Goal: Transaction & Acquisition: Purchase product/service

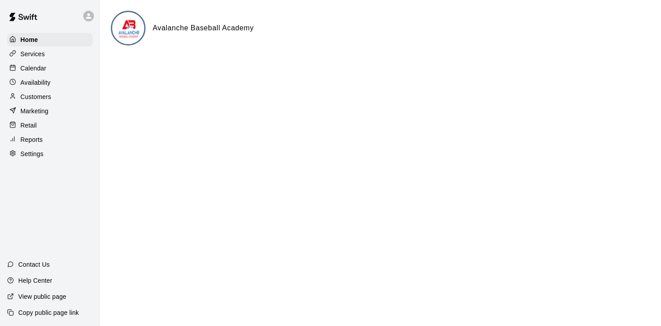
click at [47, 67] on div "Calendar" at bounding box center [50, 67] width 86 height 13
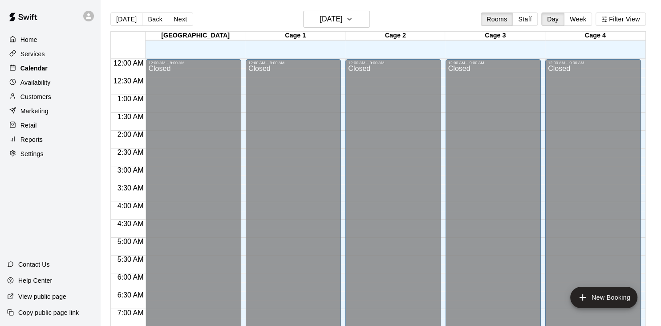
scroll to position [551, 0]
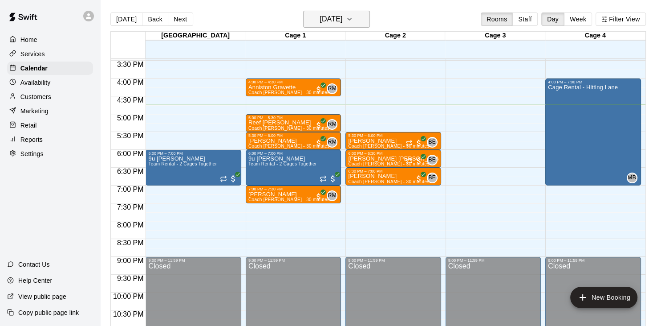
click at [343, 17] on h6 "[DATE]" at bounding box center [331, 19] width 23 height 12
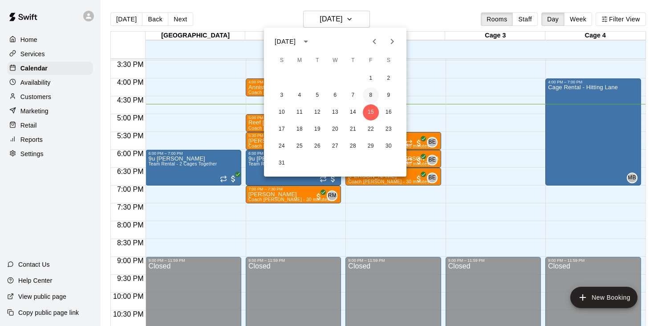
click at [371, 96] on button "8" at bounding box center [371, 95] width 16 height 16
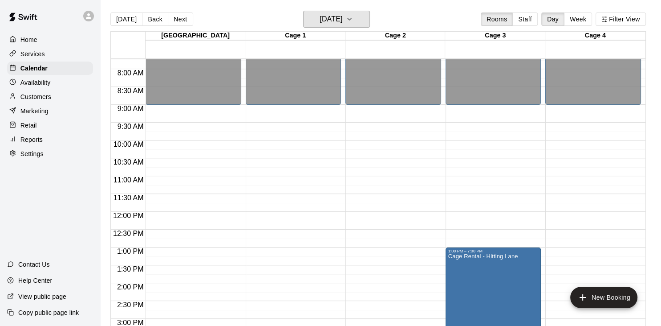
scroll to position [273, 0]
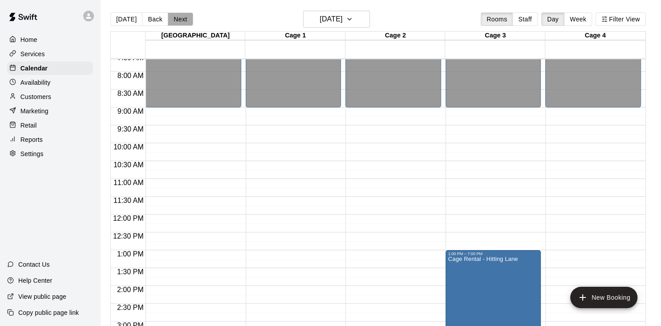
click at [179, 15] on button "Next" at bounding box center [180, 18] width 25 height 13
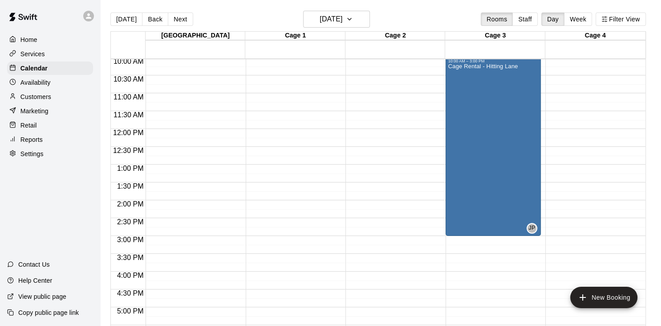
scroll to position [356, 0]
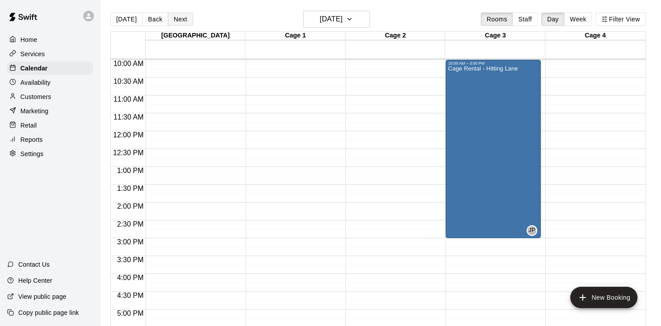
click at [184, 19] on button "Next" at bounding box center [180, 18] width 25 height 13
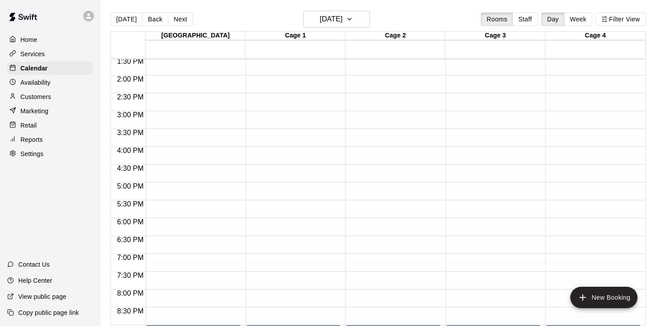
scroll to position [534, 0]
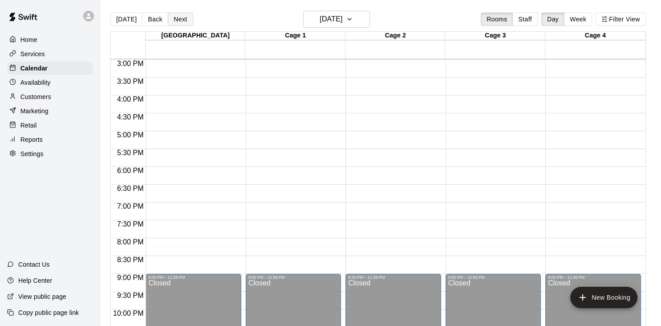
click at [182, 20] on button "Next" at bounding box center [180, 18] width 25 height 13
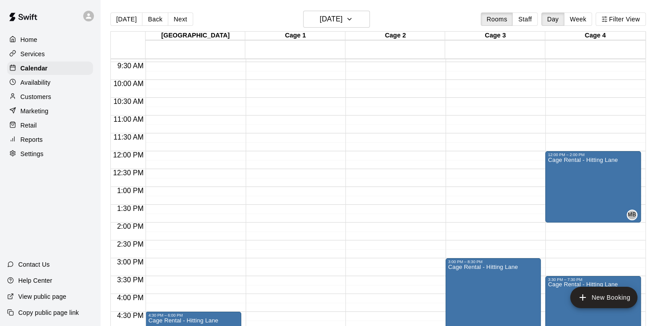
scroll to position [334, 0]
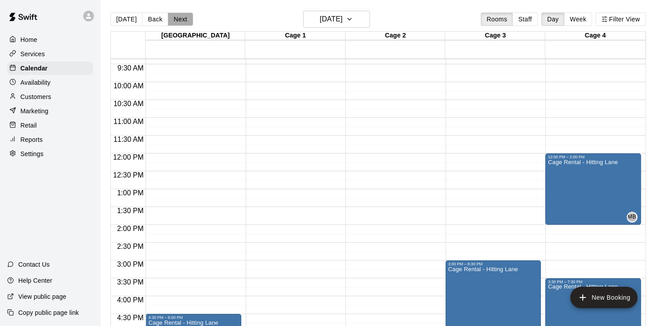
click at [172, 21] on button "Next" at bounding box center [180, 18] width 25 height 13
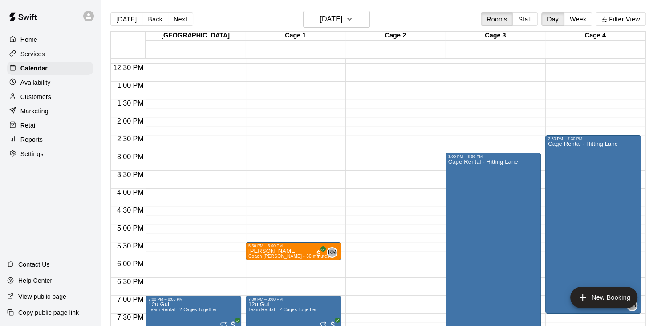
scroll to position [442, 0]
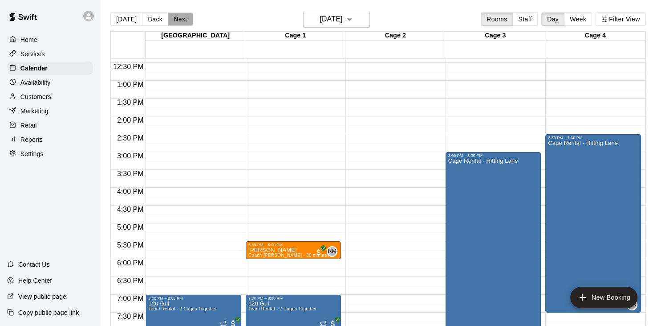
click at [185, 20] on button "Next" at bounding box center [180, 18] width 25 height 13
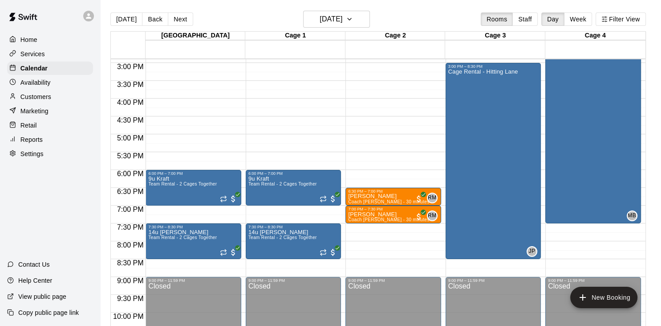
scroll to position [534, 0]
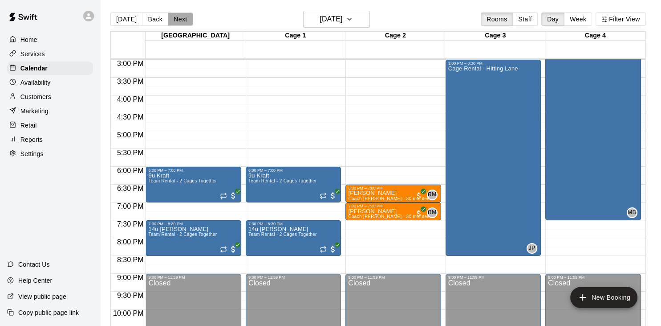
click at [179, 16] on button "Next" at bounding box center [180, 18] width 25 height 13
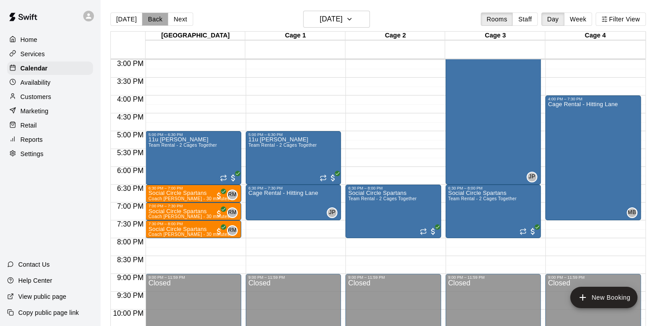
click at [161, 16] on button "Back" at bounding box center [155, 18] width 26 height 13
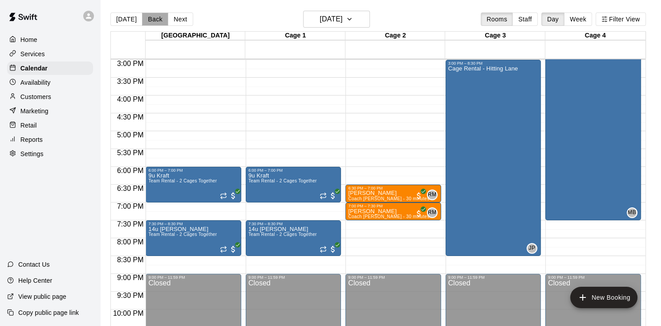
click at [161, 16] on button "Back" at bounding box center [155, 18] width 26 height 13
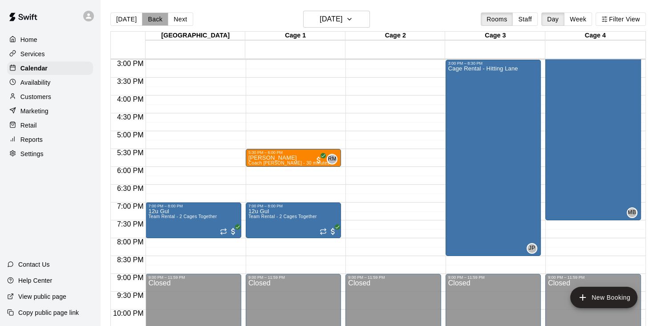
click at [161, 16] on button "Back" at bounding box center [155, 18] width 26 height 13
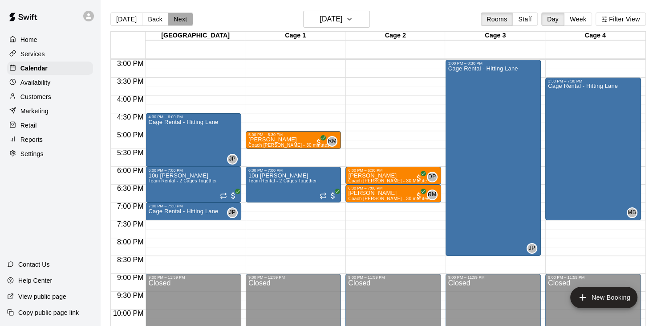
click at [183, 20] on button "Next" at bounding box center [180, 18] width 25 height 13
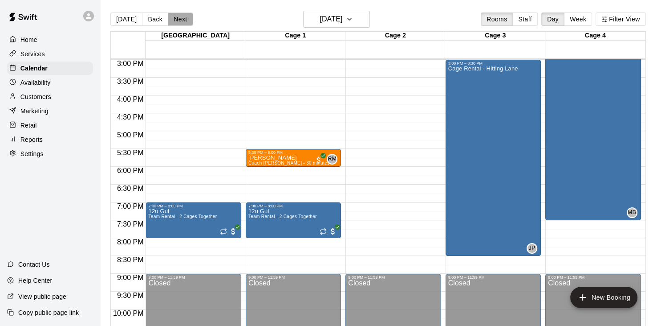
click at [183, 20] on button "Next" at bounding box center [180, 18] width 25 height 13
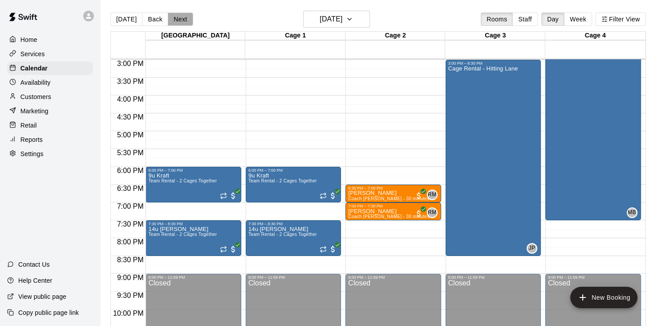
click at [183, 20] on button "Next" at bounding box center [180, 18] width 25 height 13
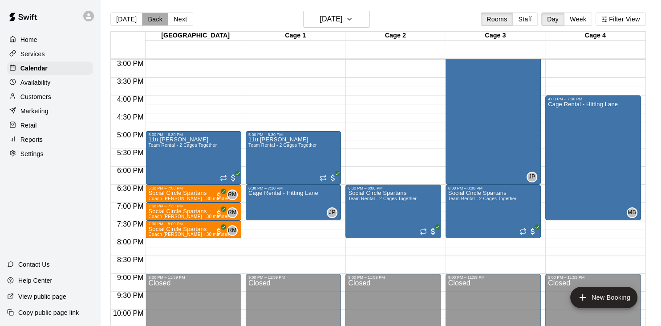
click at [155, 19] on button "Back" at bounding box center [155, 18] width 26 height 13
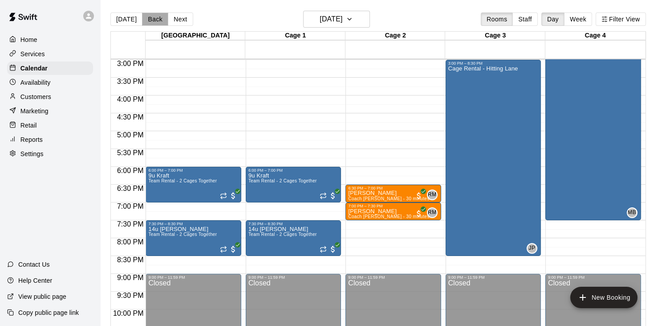
click at [155, 19] on button "Back" at bounding box center [155, 18] width 26 height 13
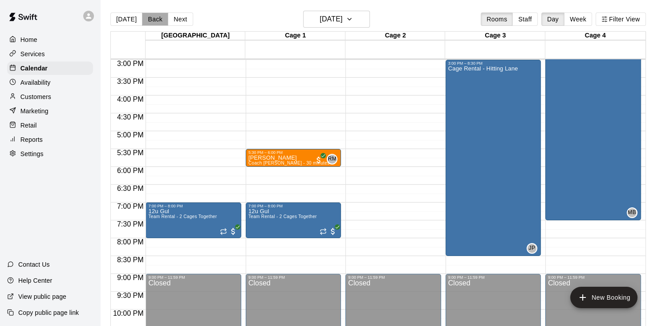
click at [155, 19] on button "Back" at bounding box center [155, 18] width 26 height 13
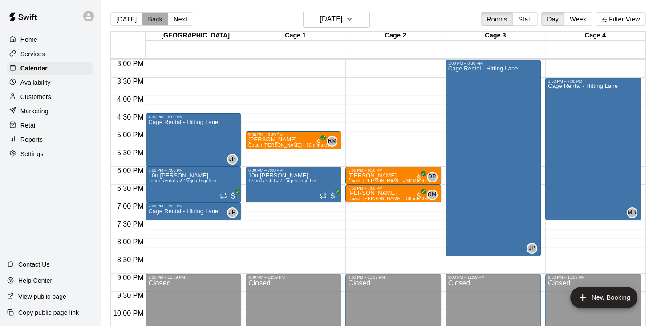
click at [155, 19] on button "Back" at bounding box center [155, 18] width 26 height 13
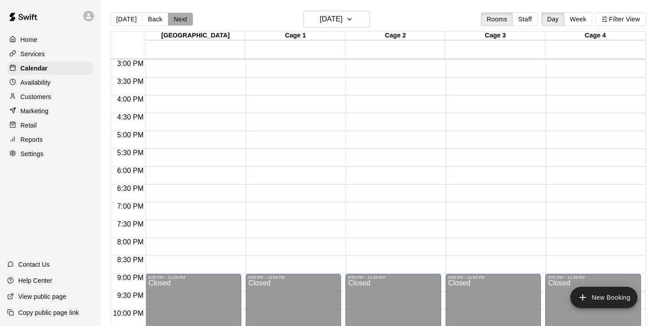
click at [179, 19] on button "Next" at bounding box center [180, 18] width 25 height 13
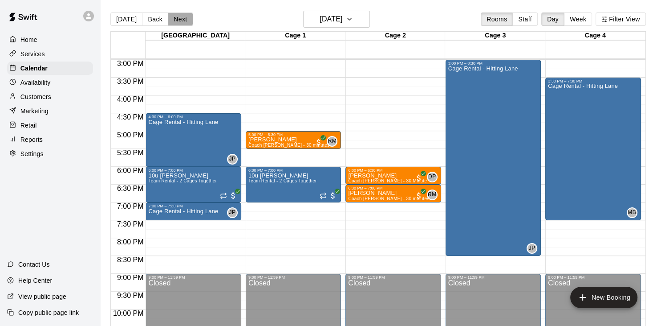
click at [179, 19] on button "Next" at bounding box center [180, 18] width 25 height 13
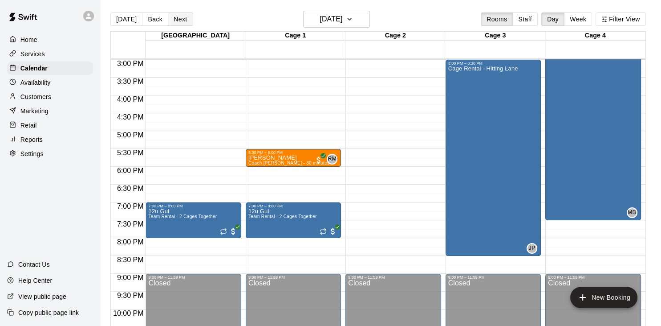
click at [179, 19] on button "Next" at bounding box center [180, 18] width 25 height 13
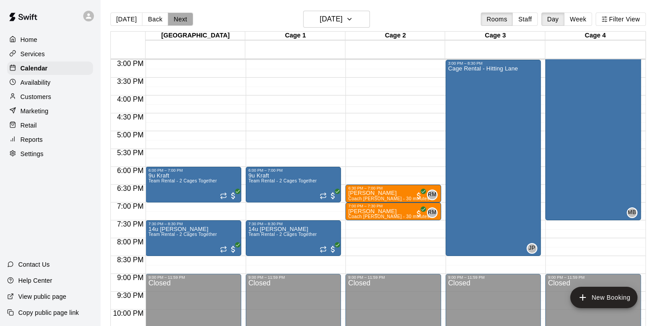
click at [179, 19] on button "Next" at bounding box center [180, 18] width 25 height 13
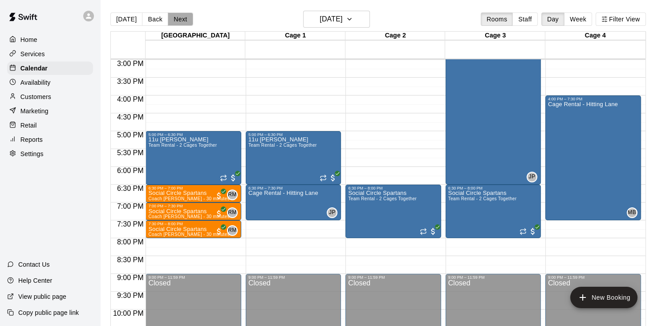
click at [179, 19] on button "Next" at bounding box center [180, 18] width 25 height 13
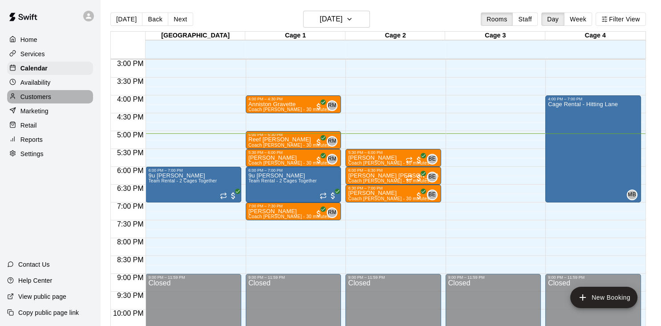
click at [32, 101] on p "Customers" at bounding box center [35, 96] width 31 height 9
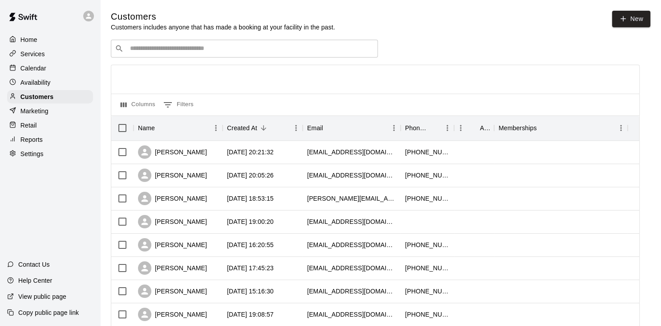
click at [181, 53] on input "Search customers by name or email" at bounding box center [250, 48] width 247 height 9
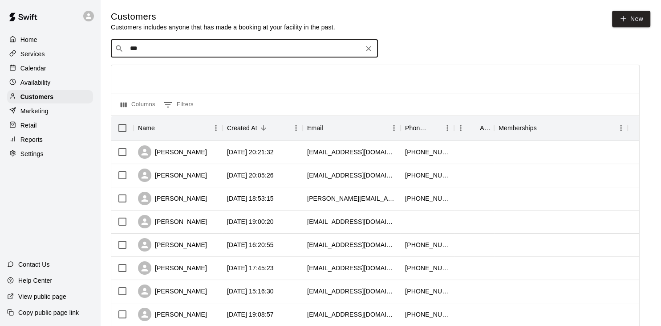
type input "****"
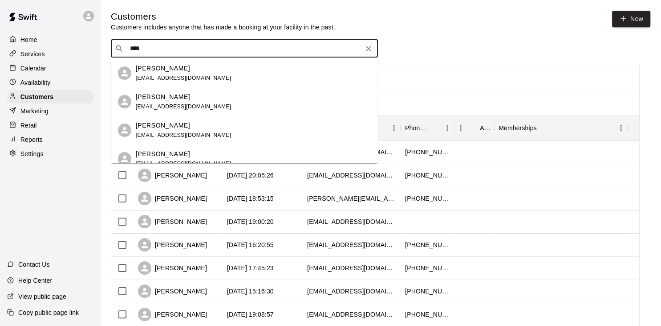
click at [197, 126] on div "[PERSON_NAME]" at bounding box center [184, 125] width 96 height 9
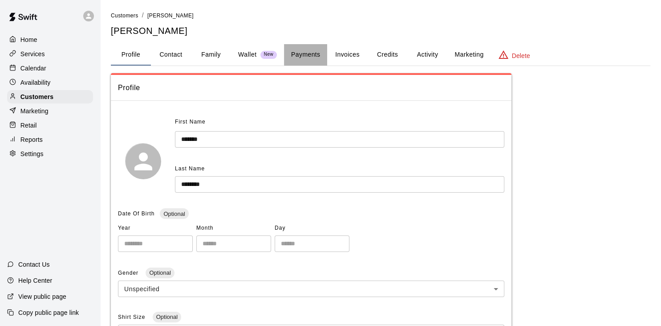
click at [297, 56] on button "Payments" at bounding box center [305, 54] width 43 height 21
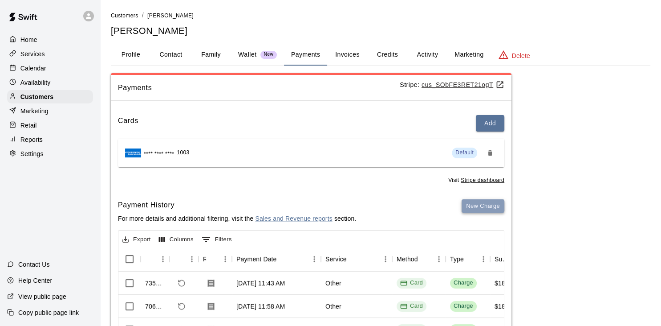
click at [473, 208] on button "New Charge" at bounding box center [483, 206] width 43 height 14
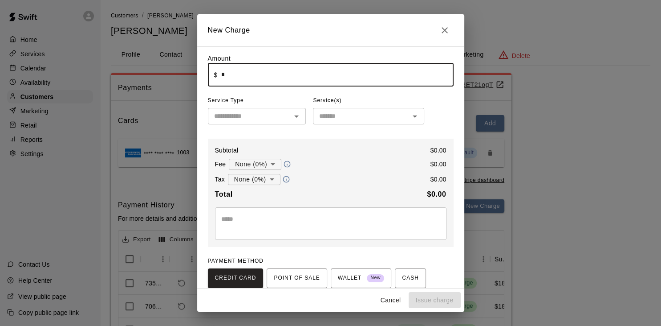
click at [332, 81] on input "*" at bounding box center [337, 75] width 233 height 24
type input "*"
click at [295, 121] on icon "Open" at bounding box center [296, 116] width 11 height 11
type input "******"
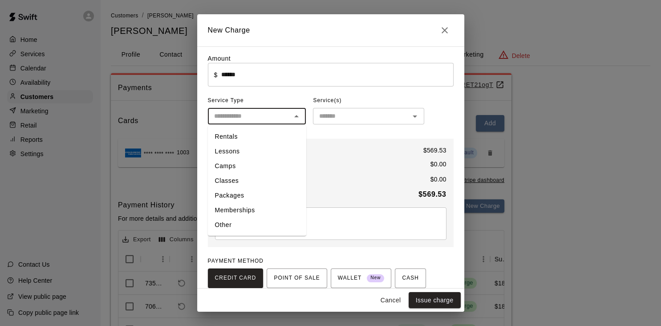
click at [237, 222] on li "Other" at bounding box center [257, 224] width 98 height 15
type input "*****"
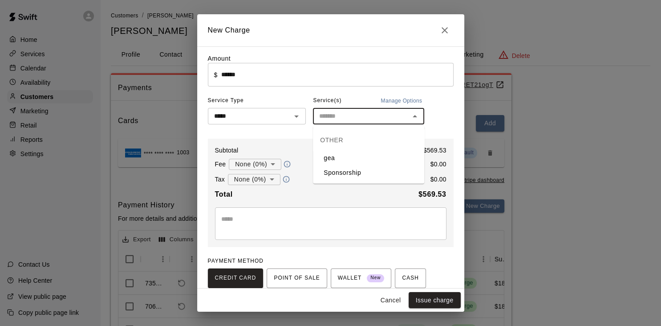
click at [374, 119] on input "text" at bounding box center [361, 115] width 91 height 11
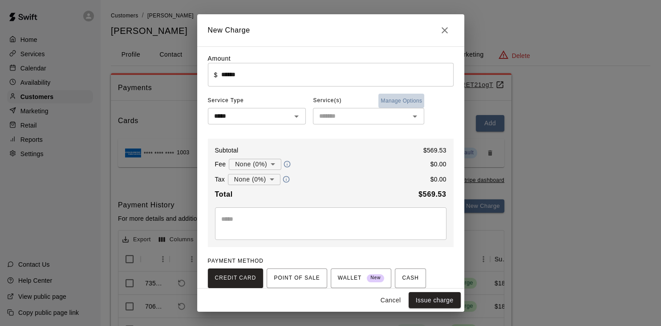
click at [413, 101] on button "Manage Options" at bounding box center [402, 101] width 46 height 14
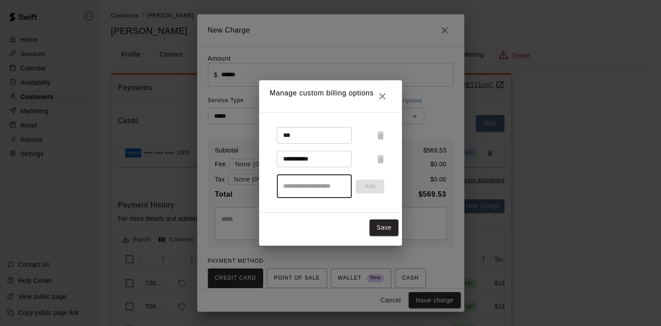
click at [326, 186] on input "text" at bounding box center [314, 186] width 75 height 24
type input "****"
click at [363, 190] on button "Add" at bounding box center [370, 187] width 29 height 14
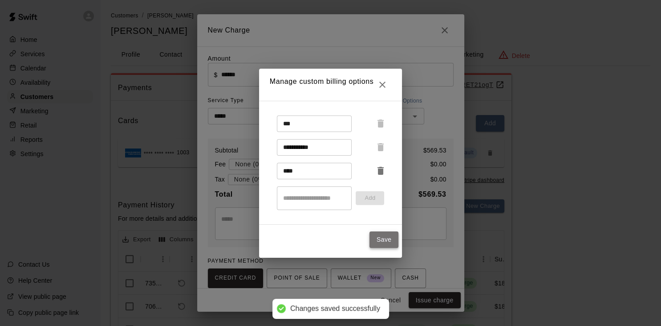
click at [381, 231] on button "Save" at bounding box center [384, 239] width 29 height 16
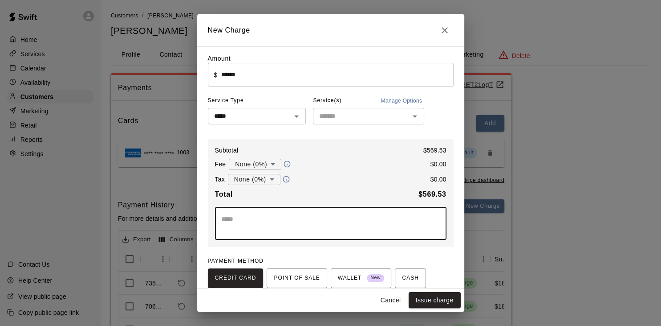
click at [338, 225] on textarea at bounding box center [330, 223] width 219 height 18
type textarea "**********"
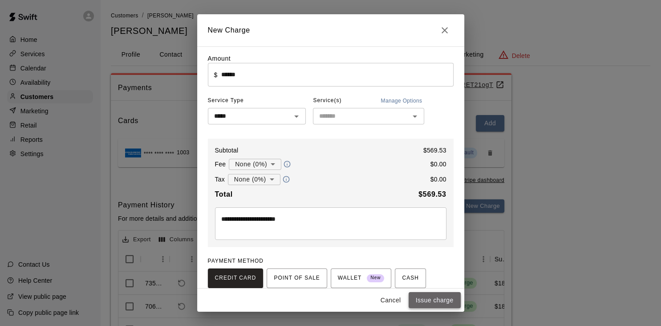
click at [427, 300] on button "Issue charge" at bounding box center [435, 300] width 52 height 16
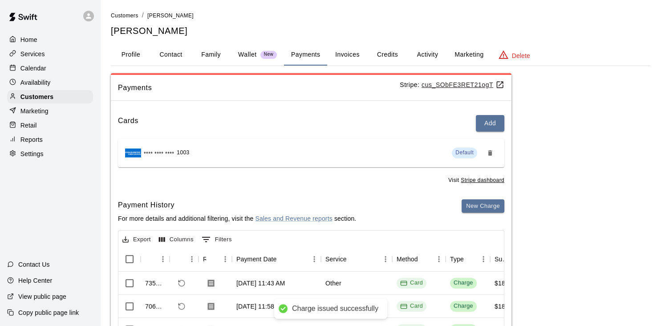
type input "*"
click at [66, 72] on div "Calendar" at bounding box center [50, 67] width 86 height 13
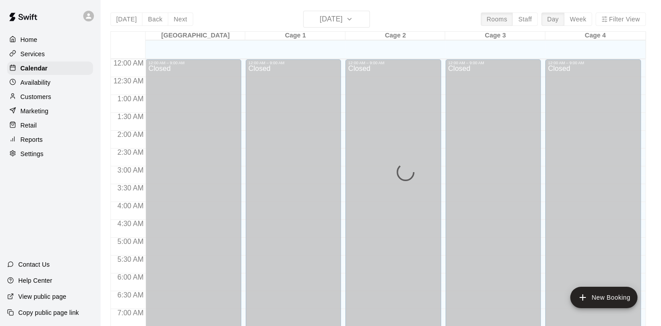
scroll to position [551, 0]
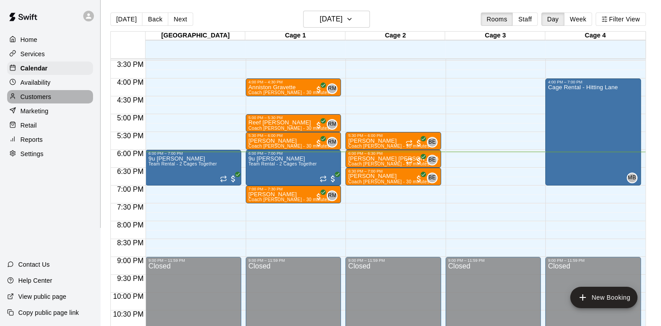
click at [24, 101] on p "Customers" at bounding box center [35, 96] width 31 height 9
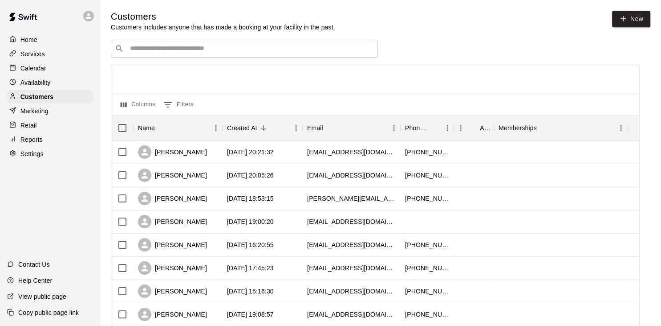
click at [162, 45] on div "​ ​" at bounding box center [244, 49] width 267 height 18
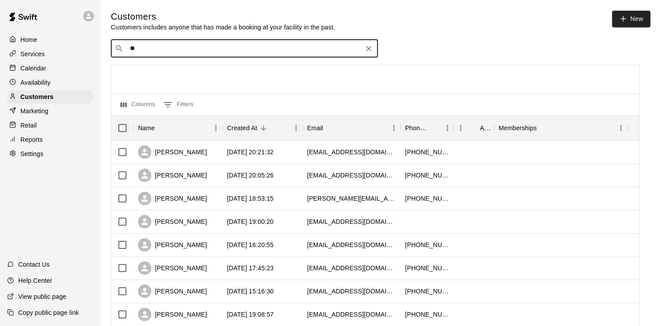
type input "***"
click at [139, 73] on div "[PERSON_NAME] [EMAIL_ADDRESS][DOMAIN_NAME]" at bounding box center [184, 73] width 96 height 19
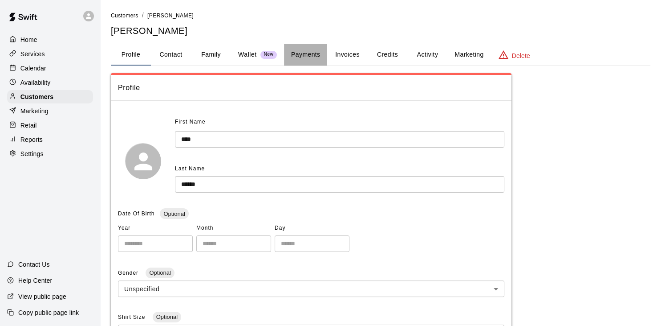
click at [314, 51] on button "Payments" at bounding box center [305, 54] width 43 height 21
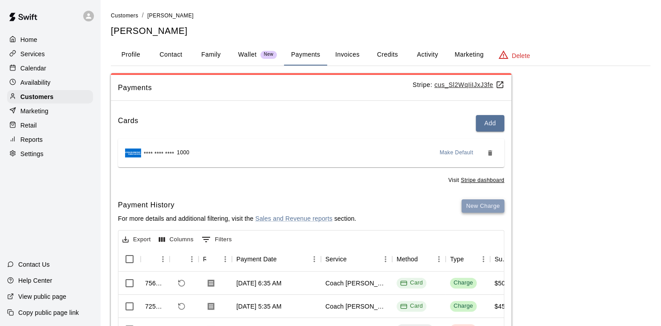
click at [480, 205] on button "New Charge" at bounding box center [483, 206] width 43 height 14
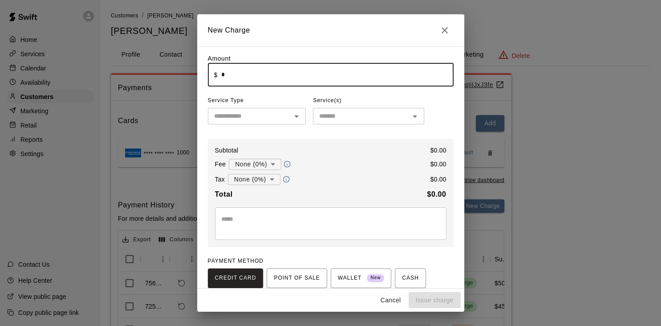
click at [302, 72] on input "*" at bounding box center [337, 75] width 233 height 24
click at [294, 116] on icon "Open" at bounding box center [296, 116] width 11 height 11
type input "******"
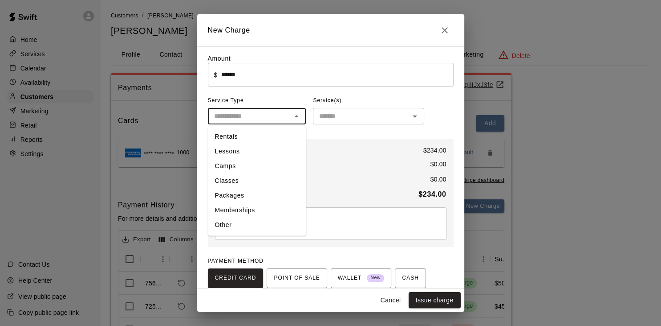
click at [218, 225] on li "Other" at bounding box center [257, 224] width 98 height 15
type input "*****"
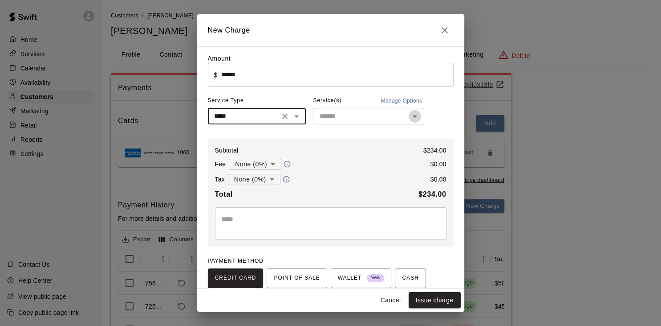
click at [418, 117] on icon "Open" at bounding box center [415, 116] width 11 height 11
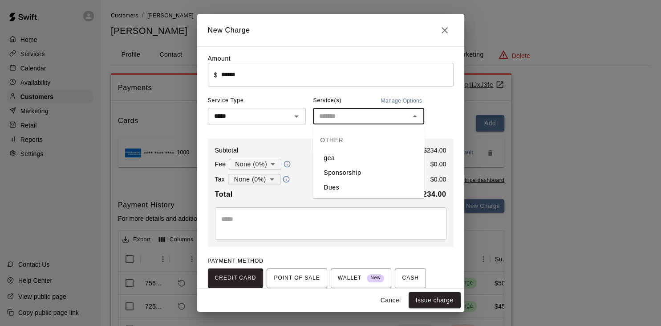
click at [342, 187] on li "Dues" at bounding box center [368, 187] width 111 height 15
type input "****"
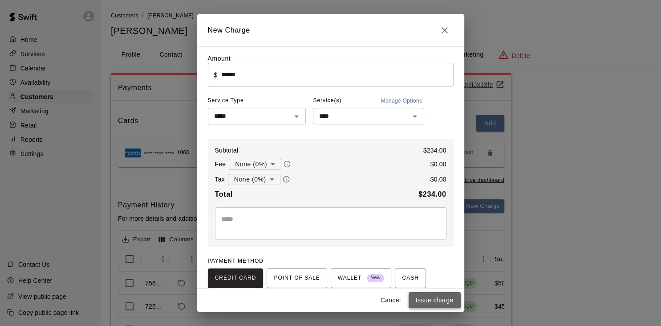
click at [425, 301] on button "Issue charge" at bounding box center [435, 300] width 52 height 16
type input "*"
